Goal: Task Accomplishment & Management: Manage account settings

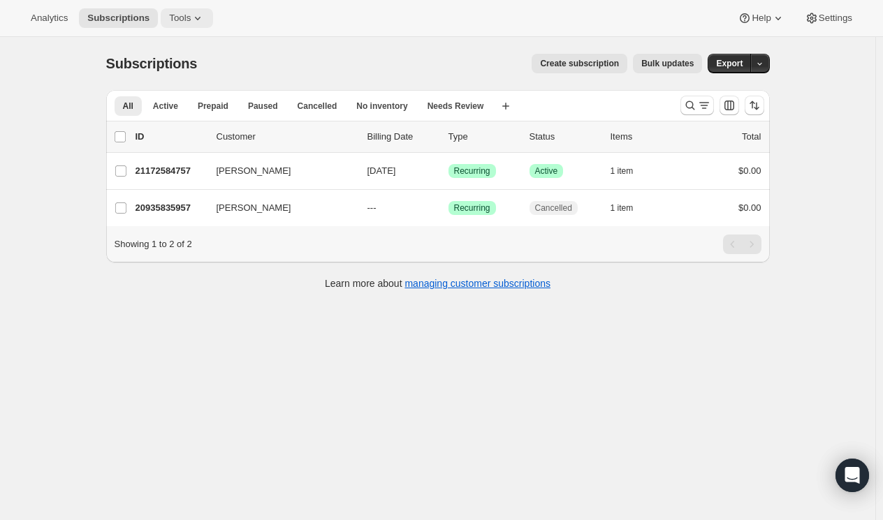
click at [170, 18] on span "Tools" at bounding box center [180, 18] width 22 height 11
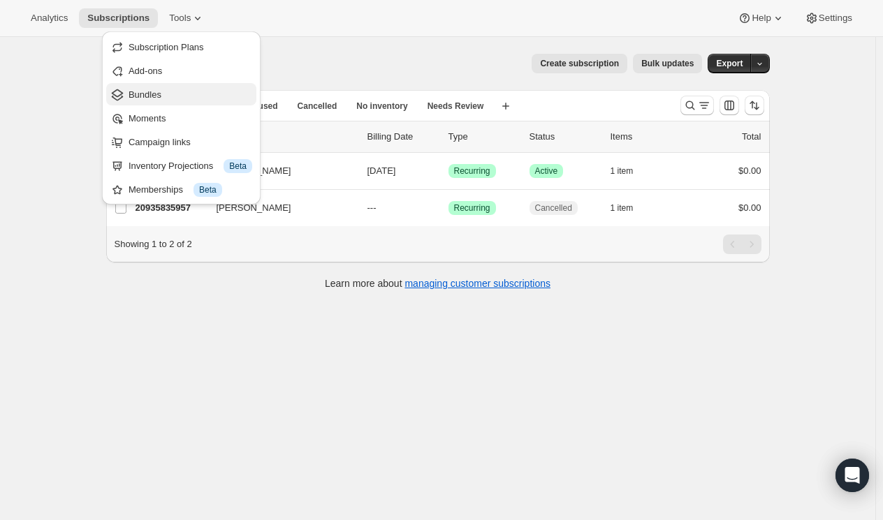
click at [143, 91] on span "Bundles" at bounding box center [145, 94] width 33 height 10
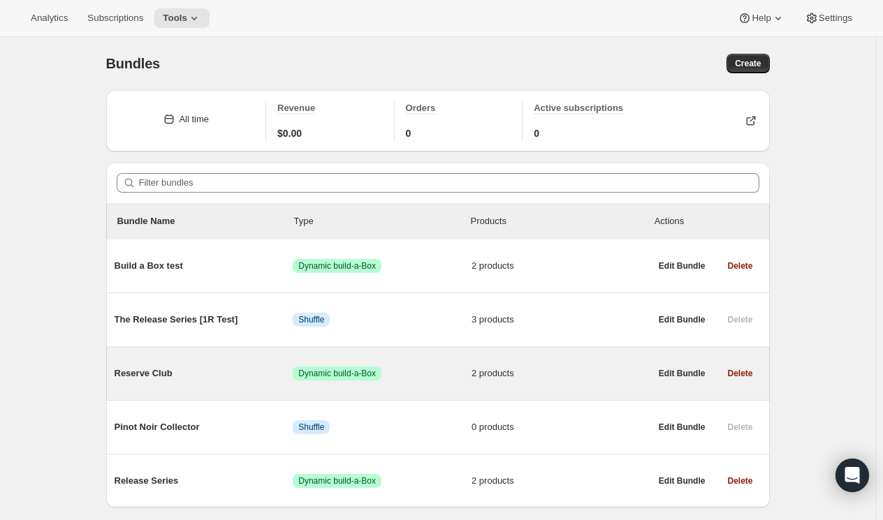
scroll to position [41, 0]
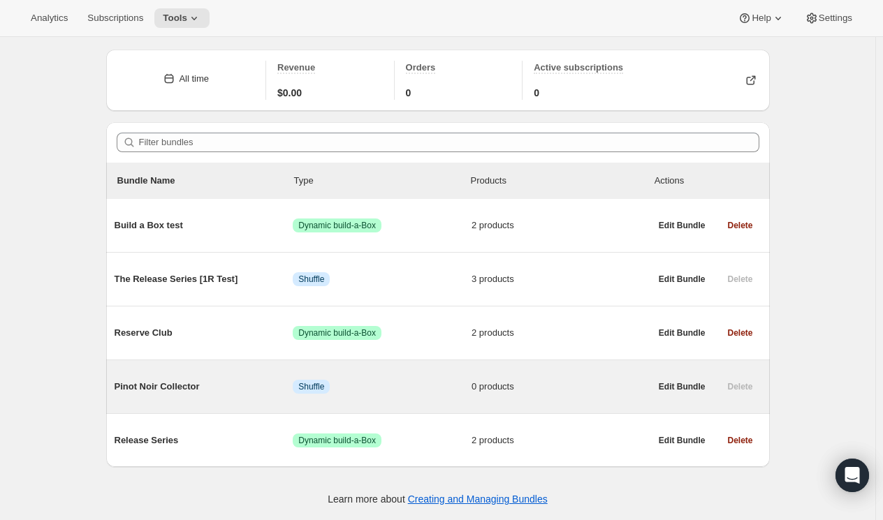
click at [174, 386] on span "Pinot Noir Collector" at bounding box center [204, 387] width 179 height 14
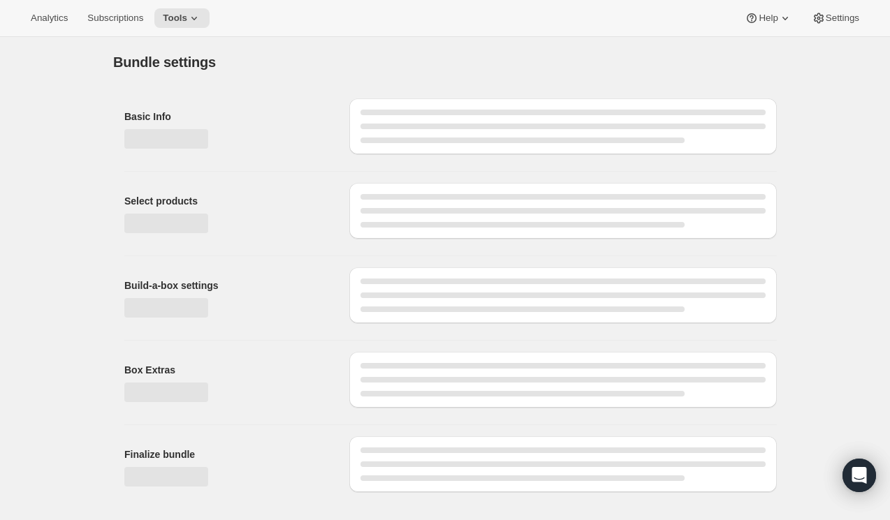
type input "Pinot Noir Collector"
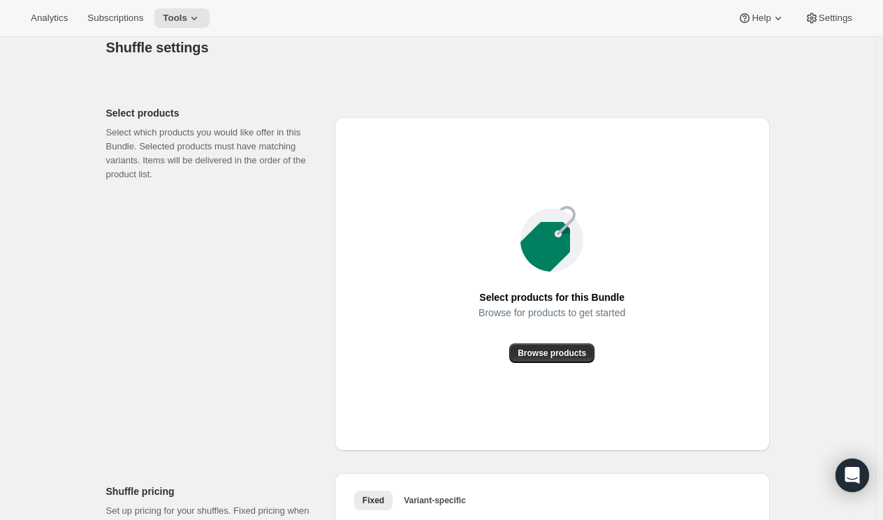
scroll to position [349, 0]
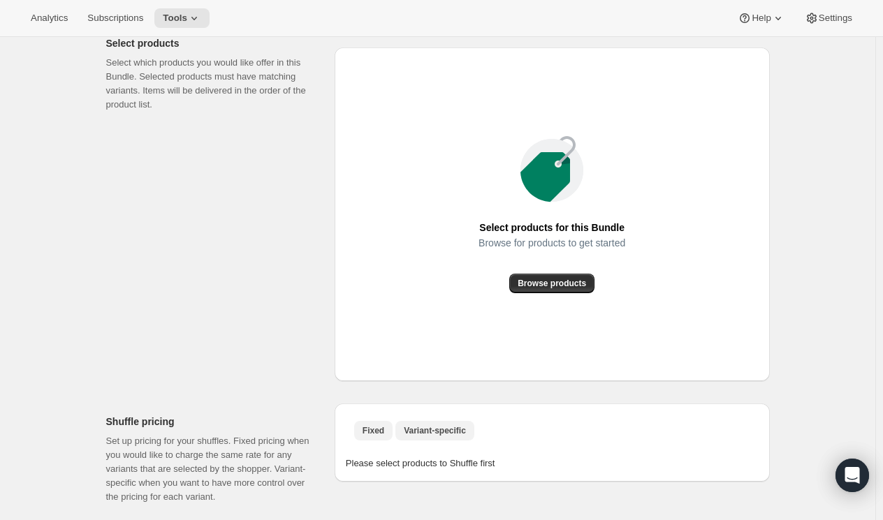
click at [432, 430] on span "Variant-specific" at bounding box center [435, 430] width 62 height 11
click at [555, 279] on span "Browse products" at bounding box center [552, 283] width 68 height 11
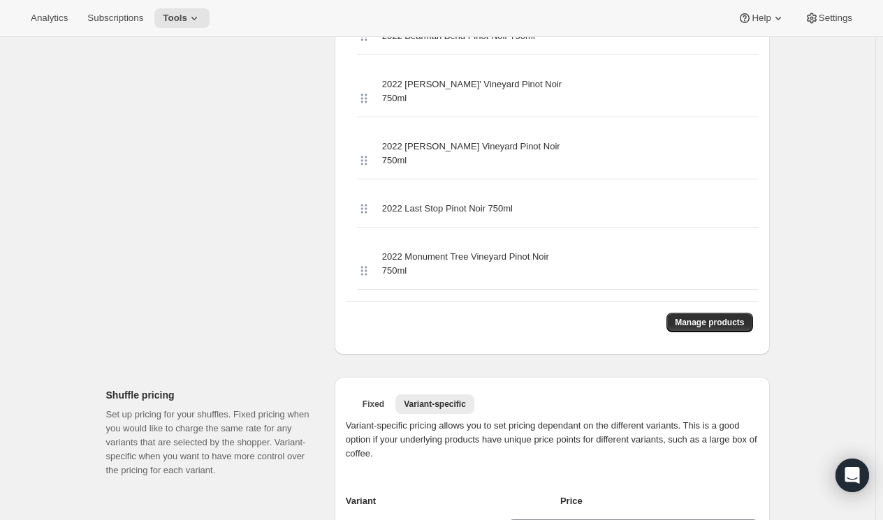
scroll to position [629, 0]
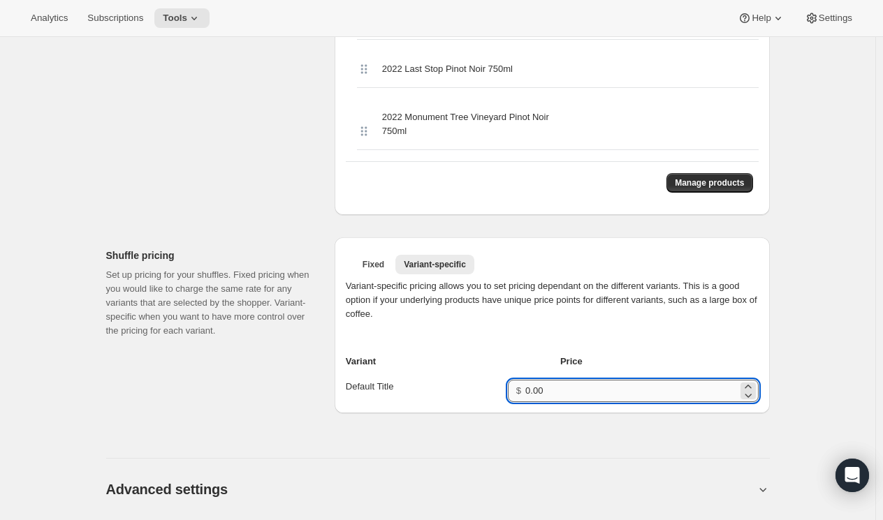
drag, startPoint x: 566, startPoint y: 351, endPoint x: 539, endPoint y: 348, distance: 26.7
click at [565, 380] on input "0.00" at bounding box center [631, 391] width 212 height 22
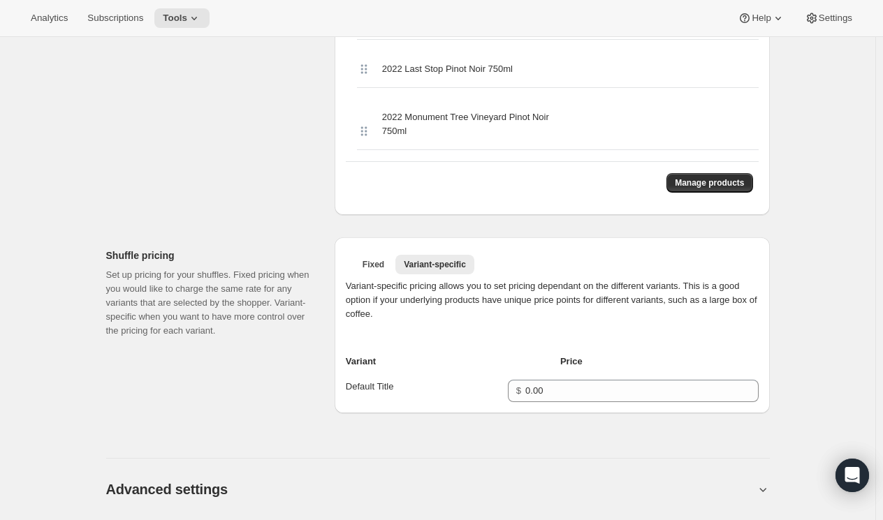
click at [384, 381] on span "Default Title" at bounding box center [370, 386] width 48 height 10
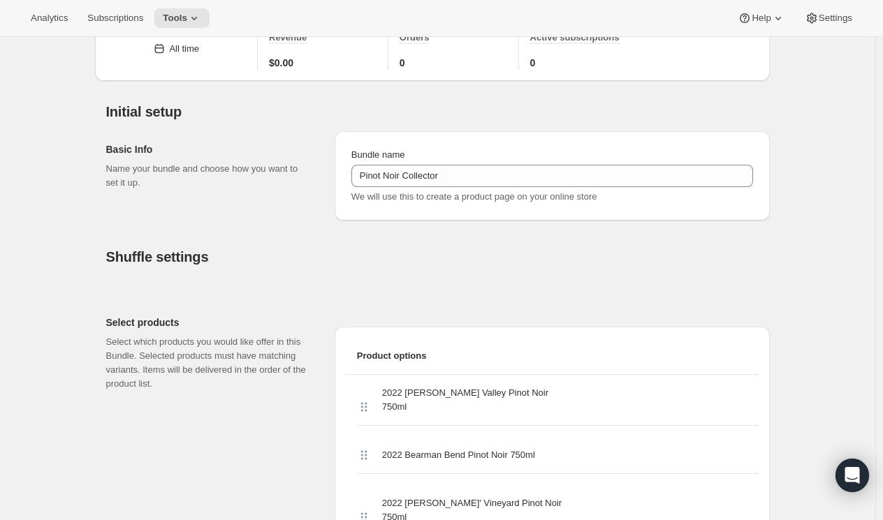
scroll to position [0, 0]
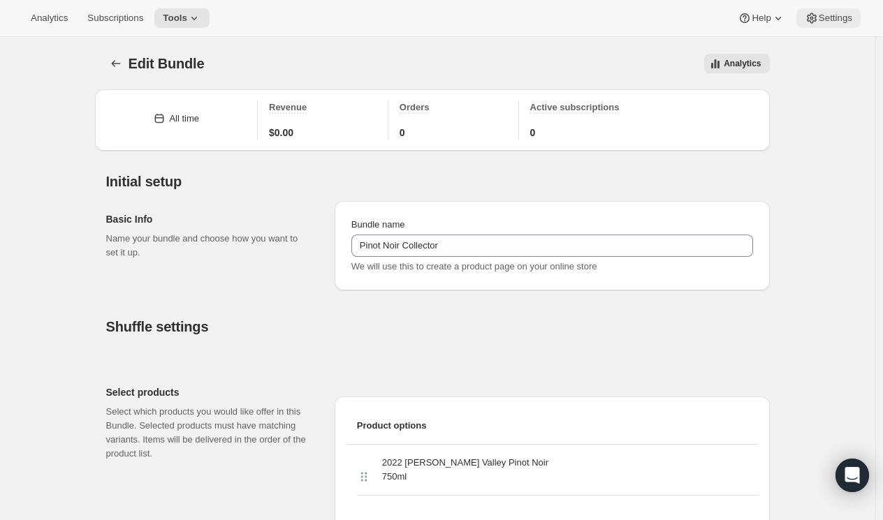
click at [829, 17] on span "Settings" at bounding box center [836, 18] width 34 height 11
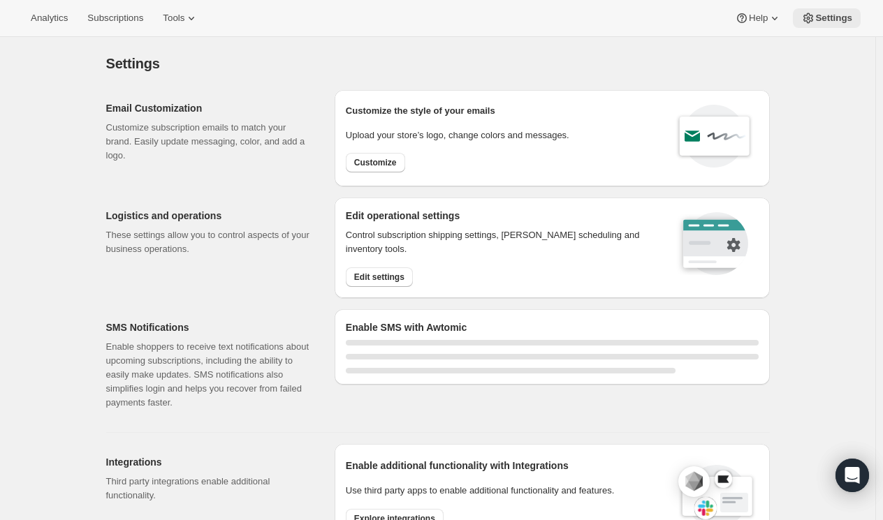
select select "22:00"
select select "09:00"
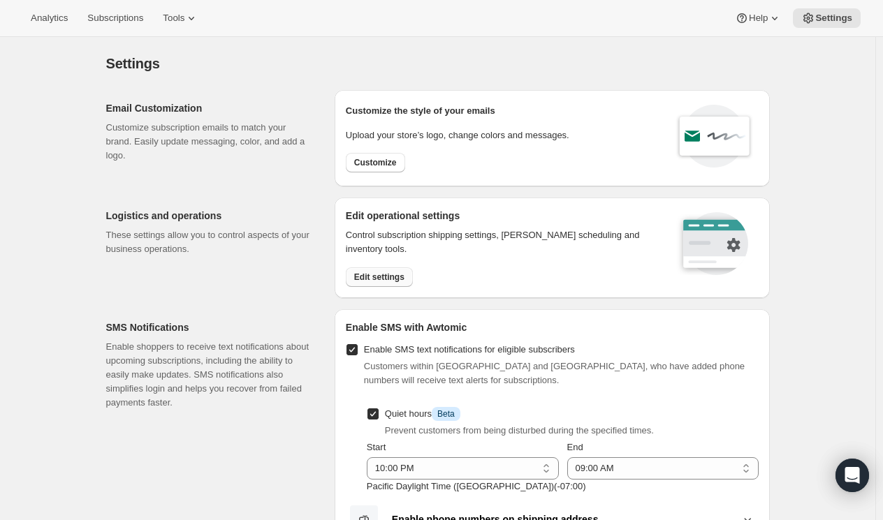
click at [378, 278] on span "Edit settings" at bounding box center [379, 277] width 50 height 11
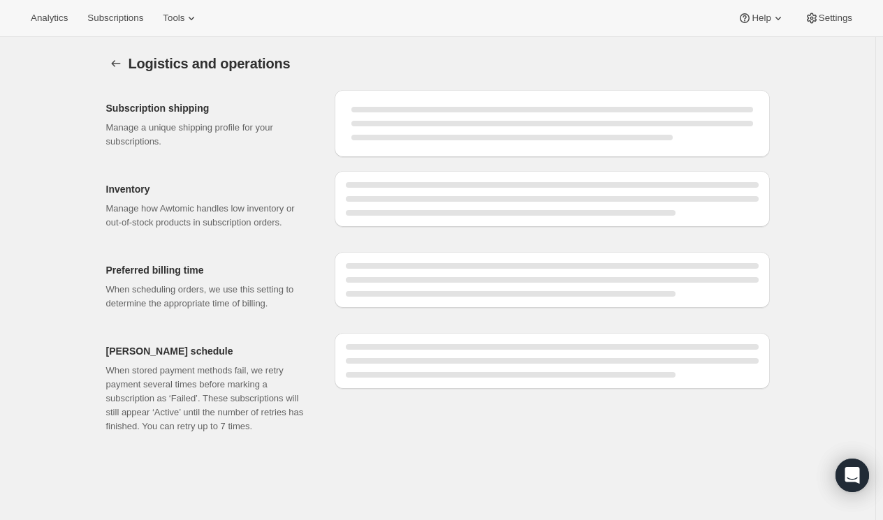
select select "DAY"
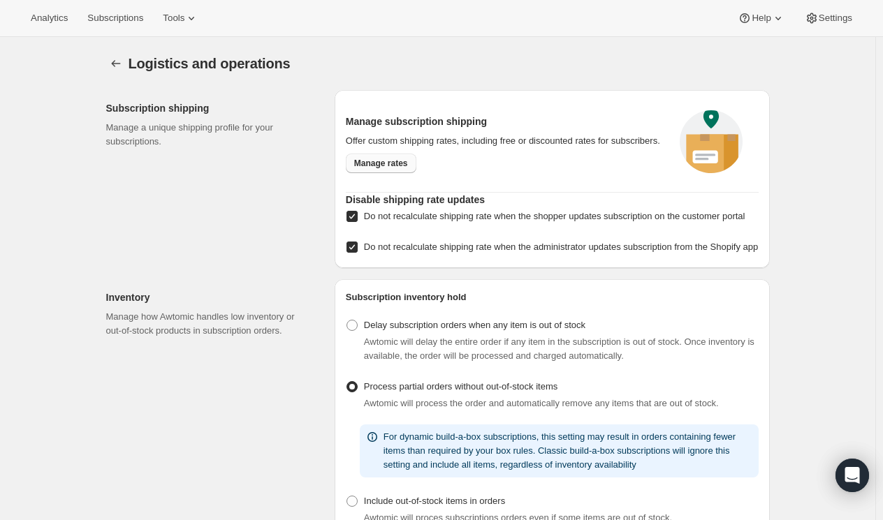
click at [393, 163] on span "Manage rates" at bounding box center [381, 163] width 54 height 11
click at [369, 166] on span "Manage rates" at bounding box center [381, 163] width 54 height 11
